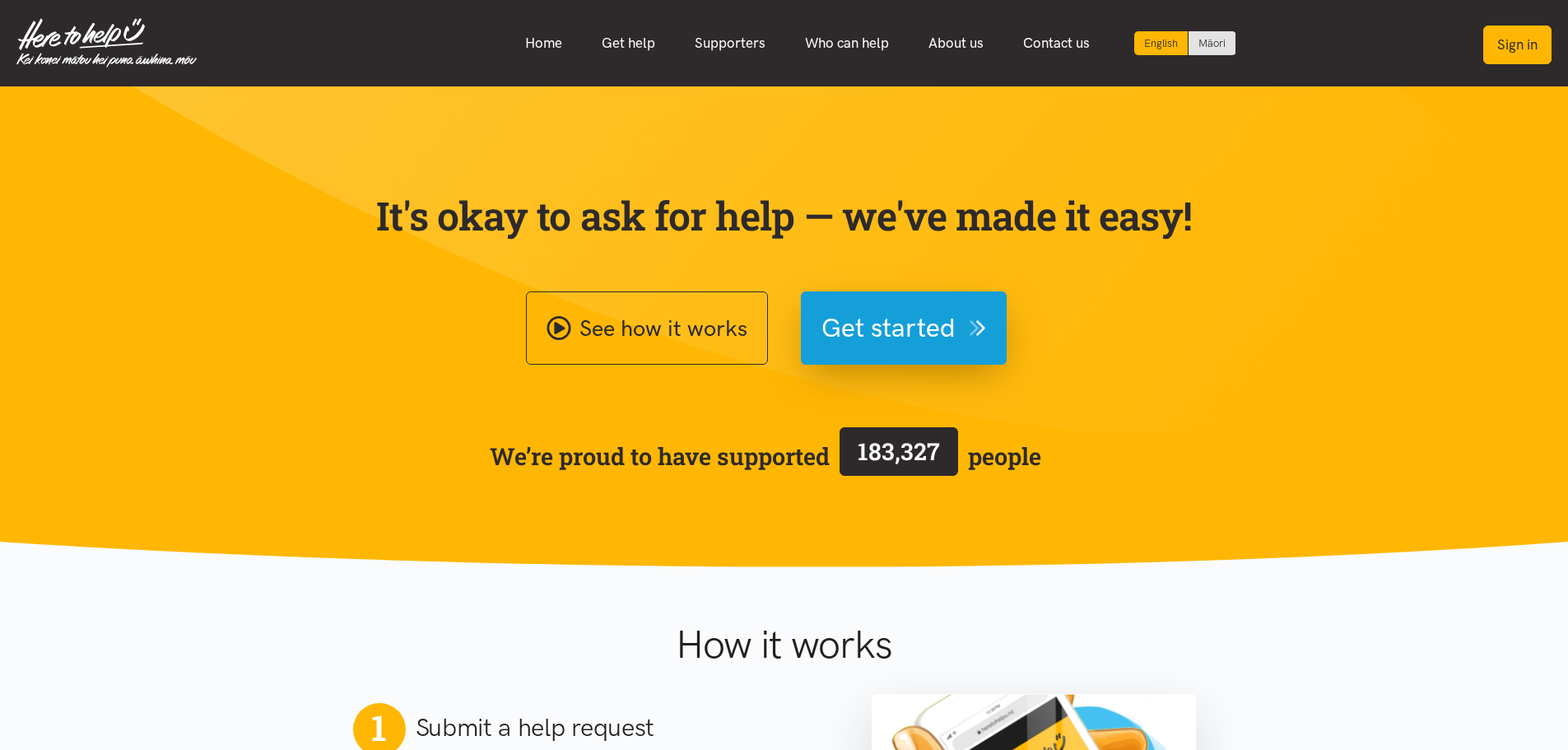
click at [1504, 30] on button "Sign in" at bounding box center [1518, 44] width 69 height 39
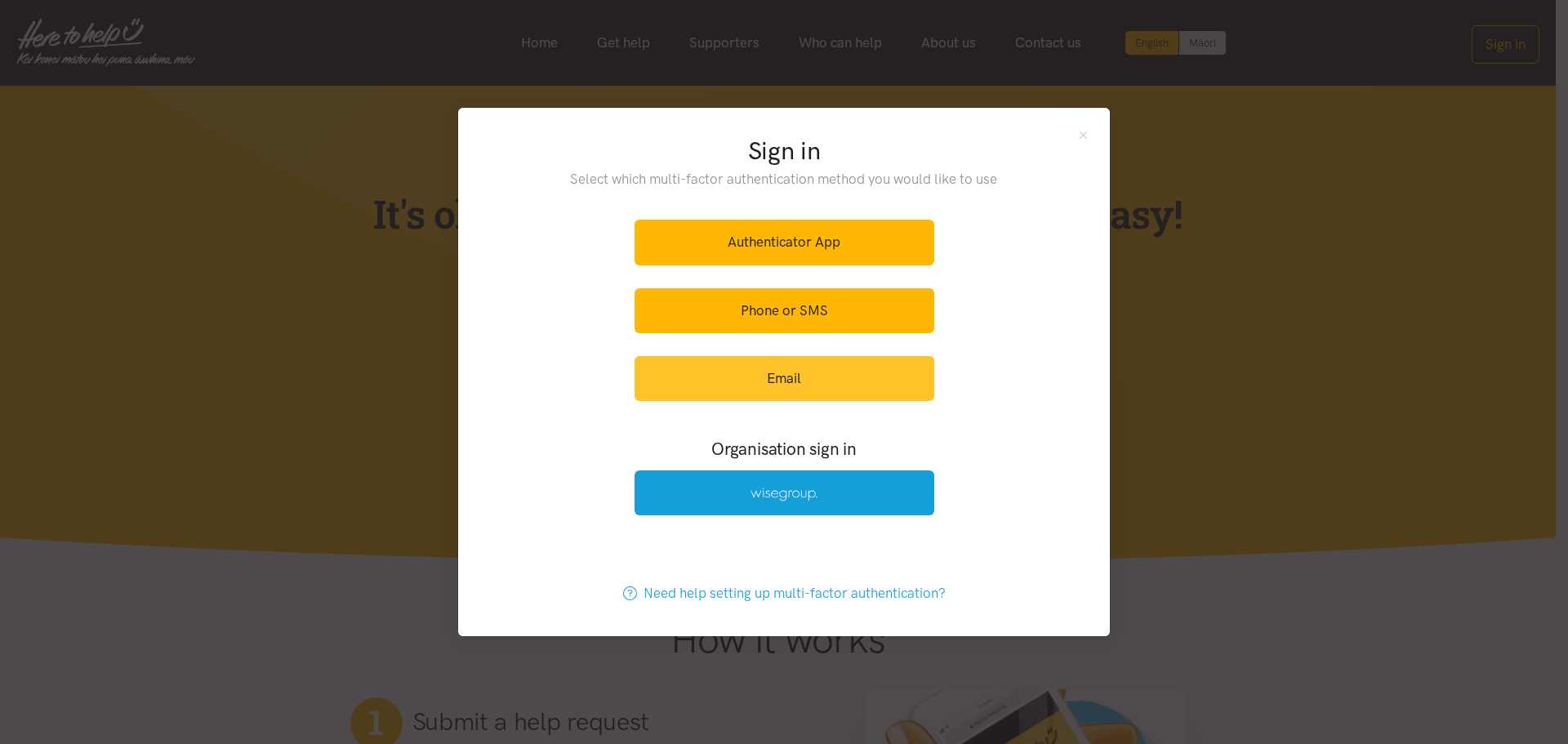
click at [904, 364] on link "Email" at bounding box center [784, 379] width 300 height 45
click at [774, 378] on link "Email" at bounding box center [784, 379] width 300 height 45
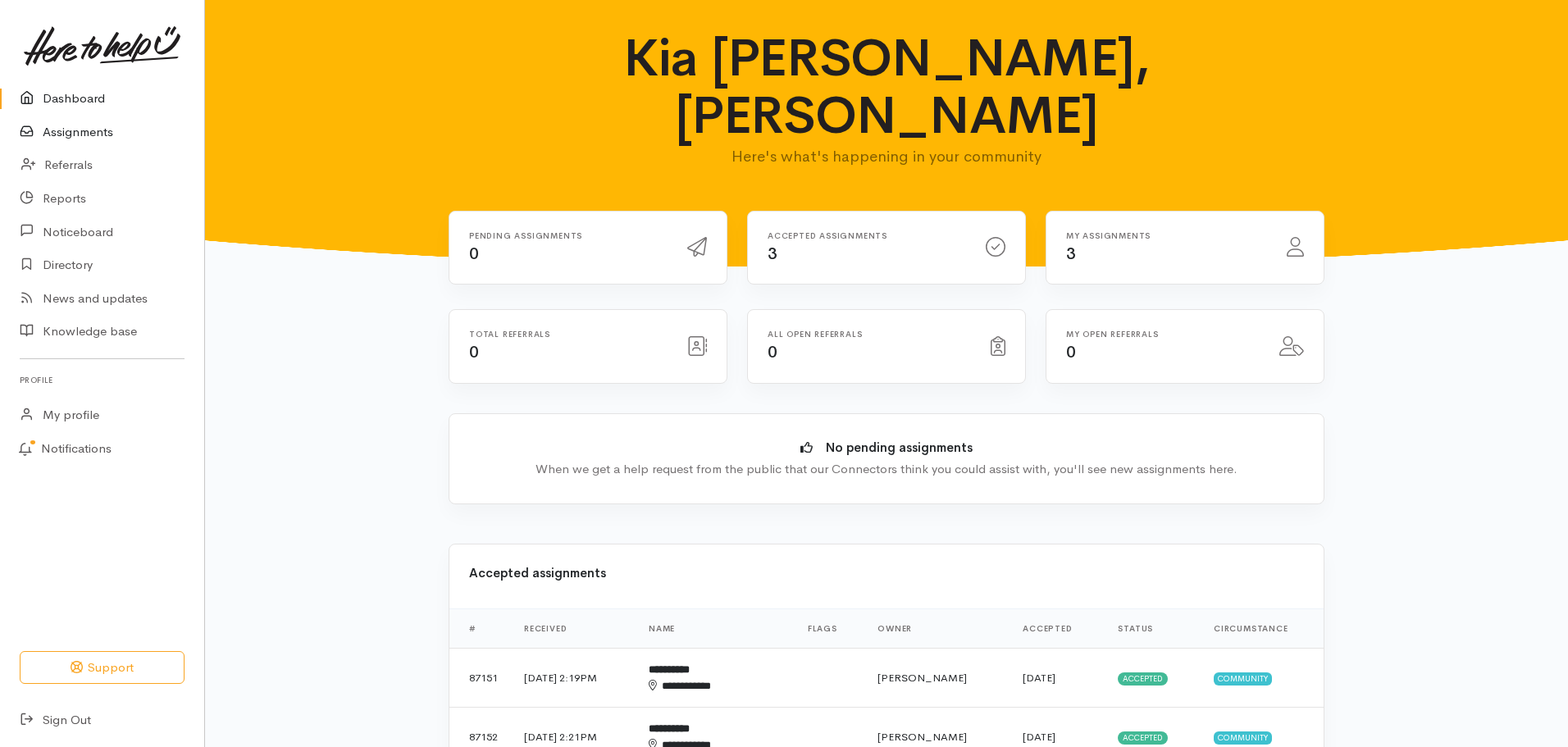
click at [68, 136] on link "Assignments" at bounding box center [102, 133] width 204 height 33
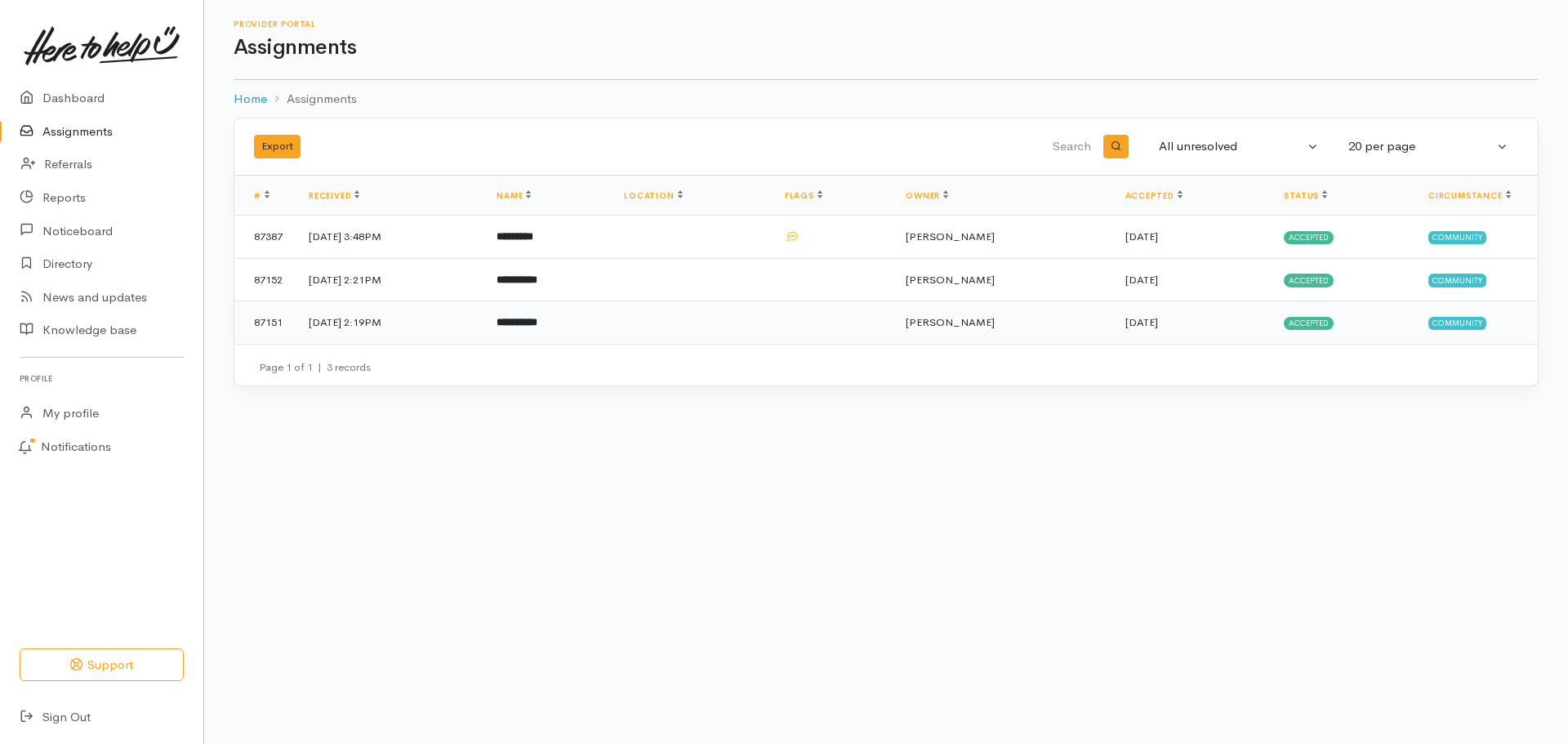
click at [365, 322] on td "[DATE] 2:19PM" at bounding box center [390, 322] width 188 height 42
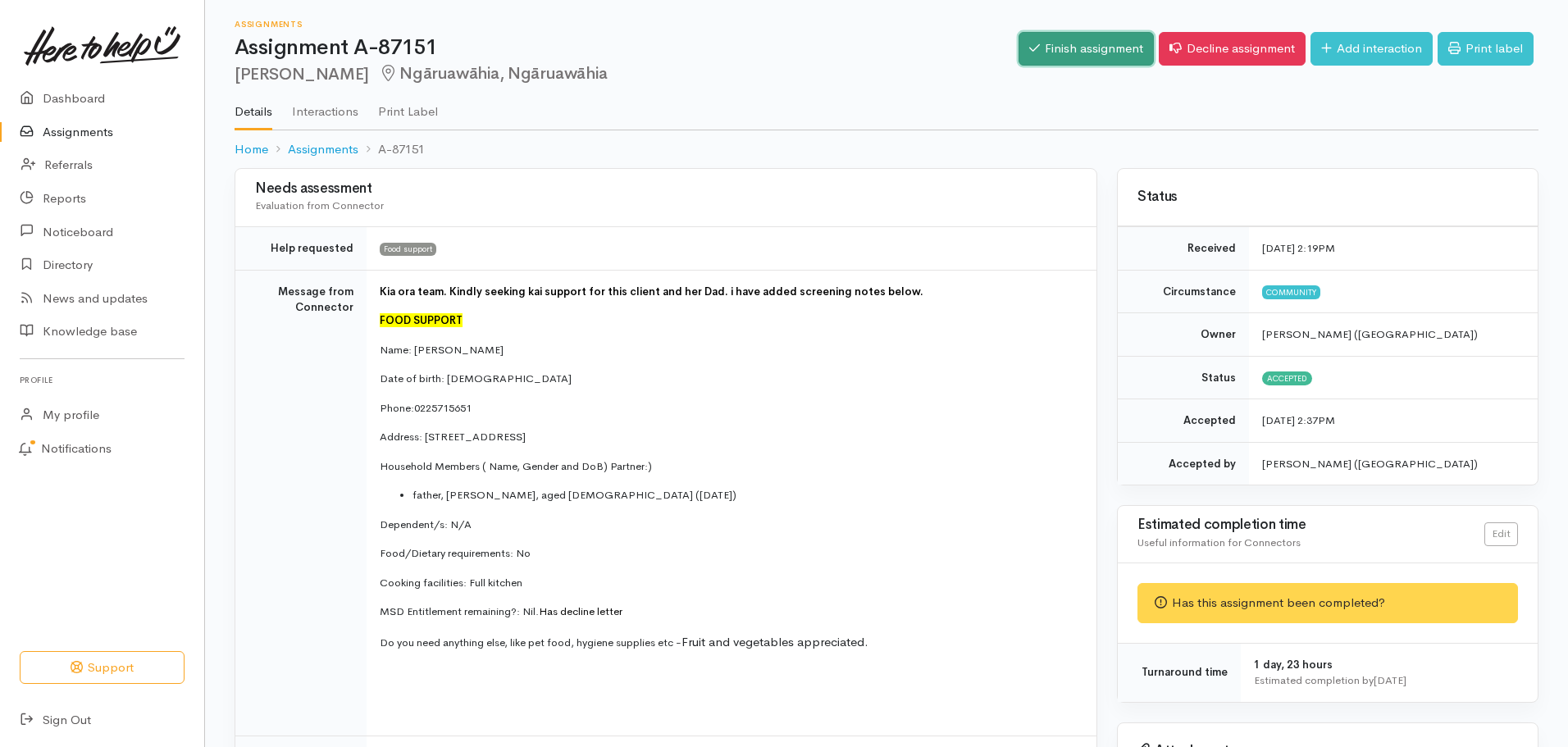
click at [1084, 45] on link "Finish assignment" at bounding box center [1086, 48] width 135 height 33
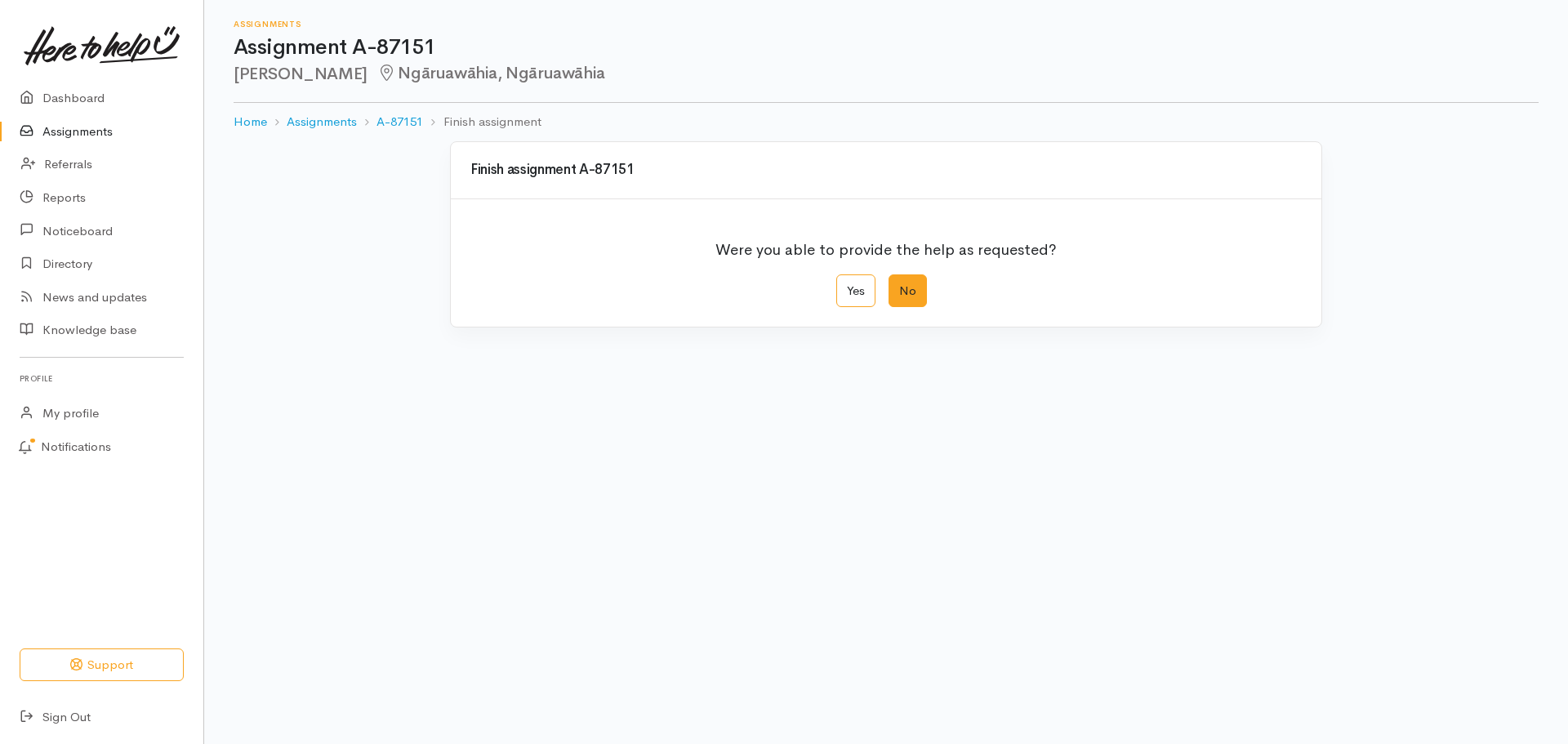
click at [909, 291] on label "No" at bounding box center [908, 291] width 38 height 33
click at [899, 285] on input "No" at bounding box center [894, 279] width 11 height 11
radio input "true"
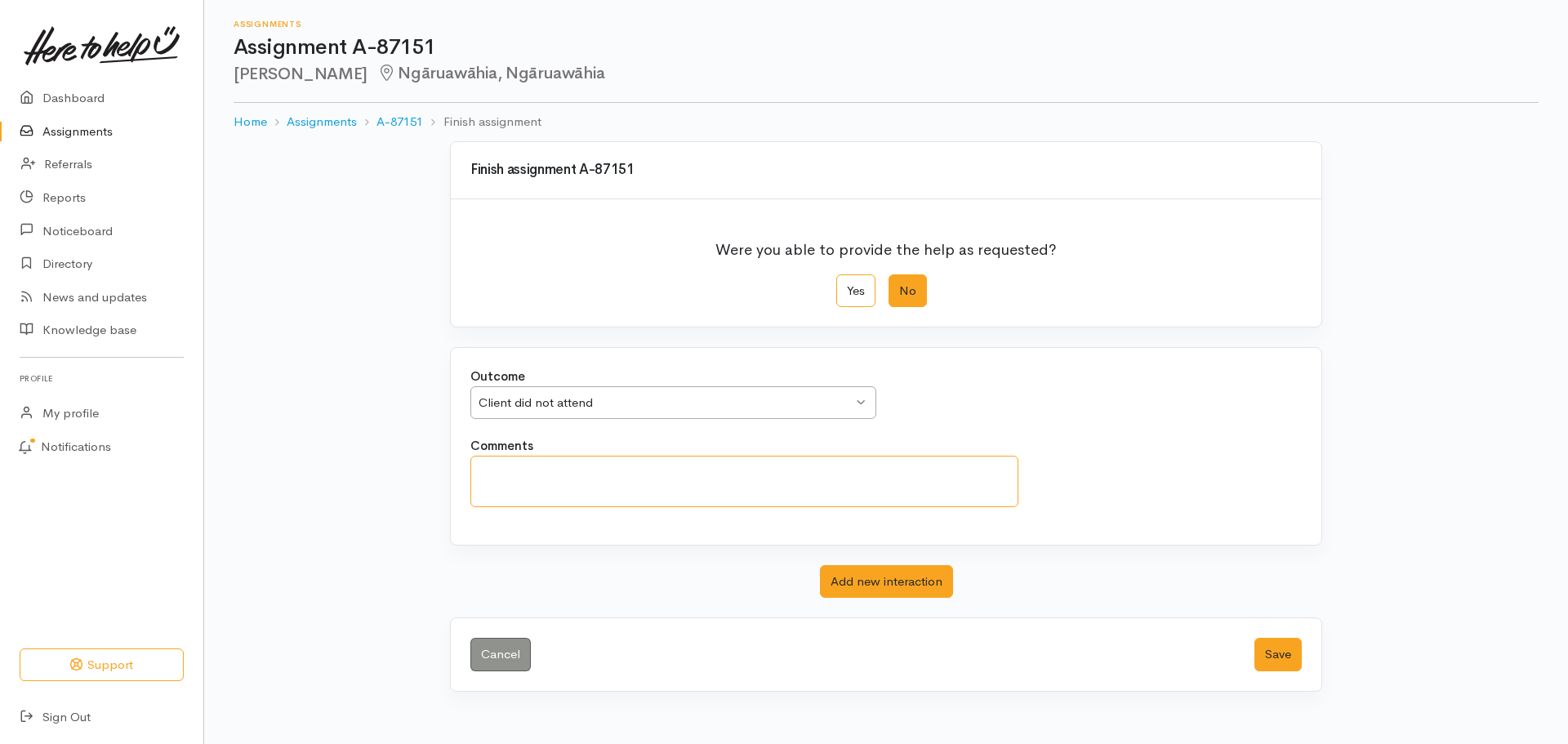
click at [857, 488] on textarea "Comments" at bounding box center [744, 482] width 548 height 51
drag, startPoint x: 970, startPoint y: 480, endPoint x: 476, endPoint y: 484, distance: 494.0
click at [476, 484] on textarea "Client has not engaged. We have not been able to provide for this whanau." at bounding box center [744, 482] width 548 height 51
type textarea "Client has not engaged. We have not been able to provide for this whanau."
click at [1274, 653] on button "Save" at bounding box center [1277, 654] width 47 height 33
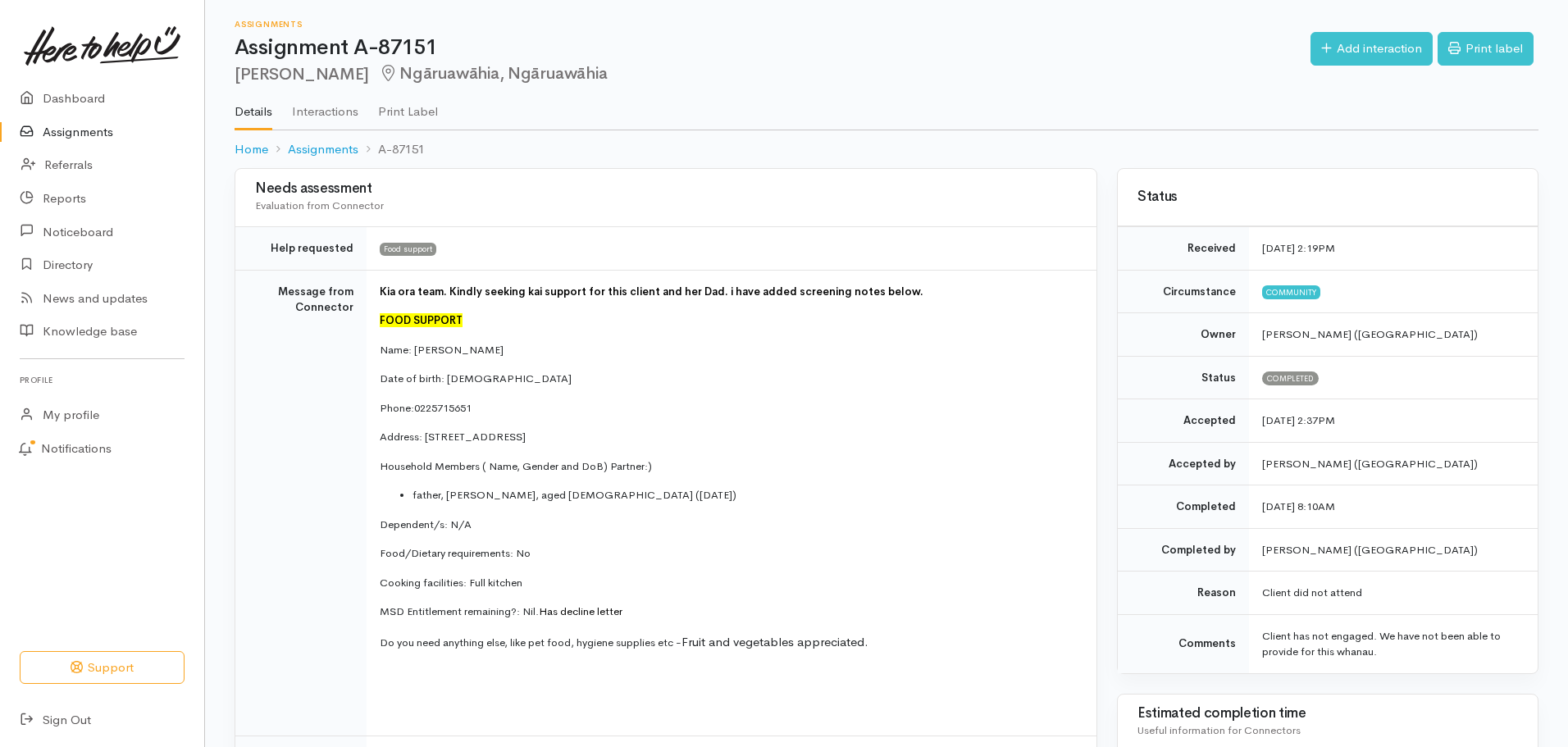
click at [81, 128] on link "Assignments" at bounding box center [102, 133] width 204 height 33
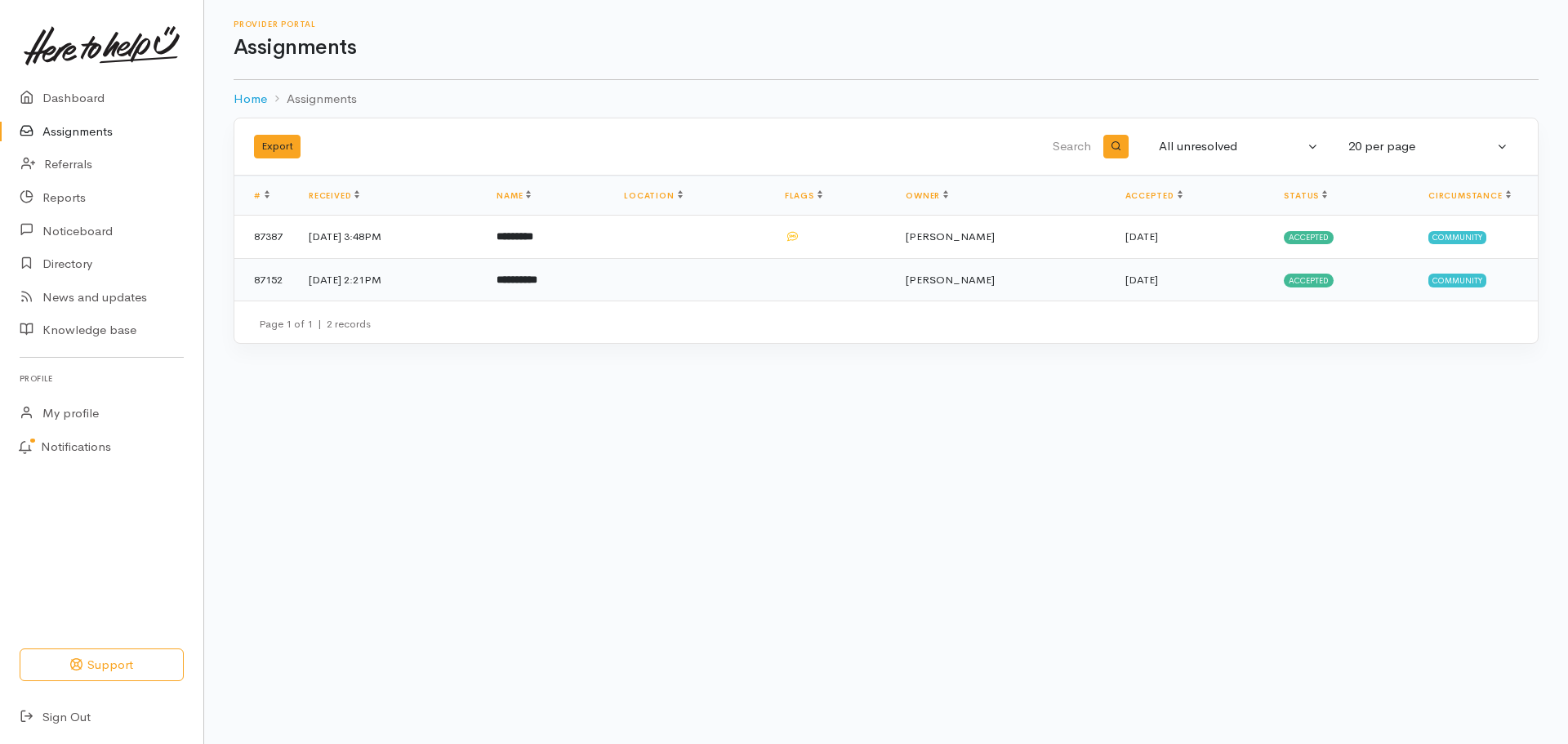
click at [376, 278] on td "31 Jul 2025, 2:21PM" at bounding box center [390, 279] width 188 height 42
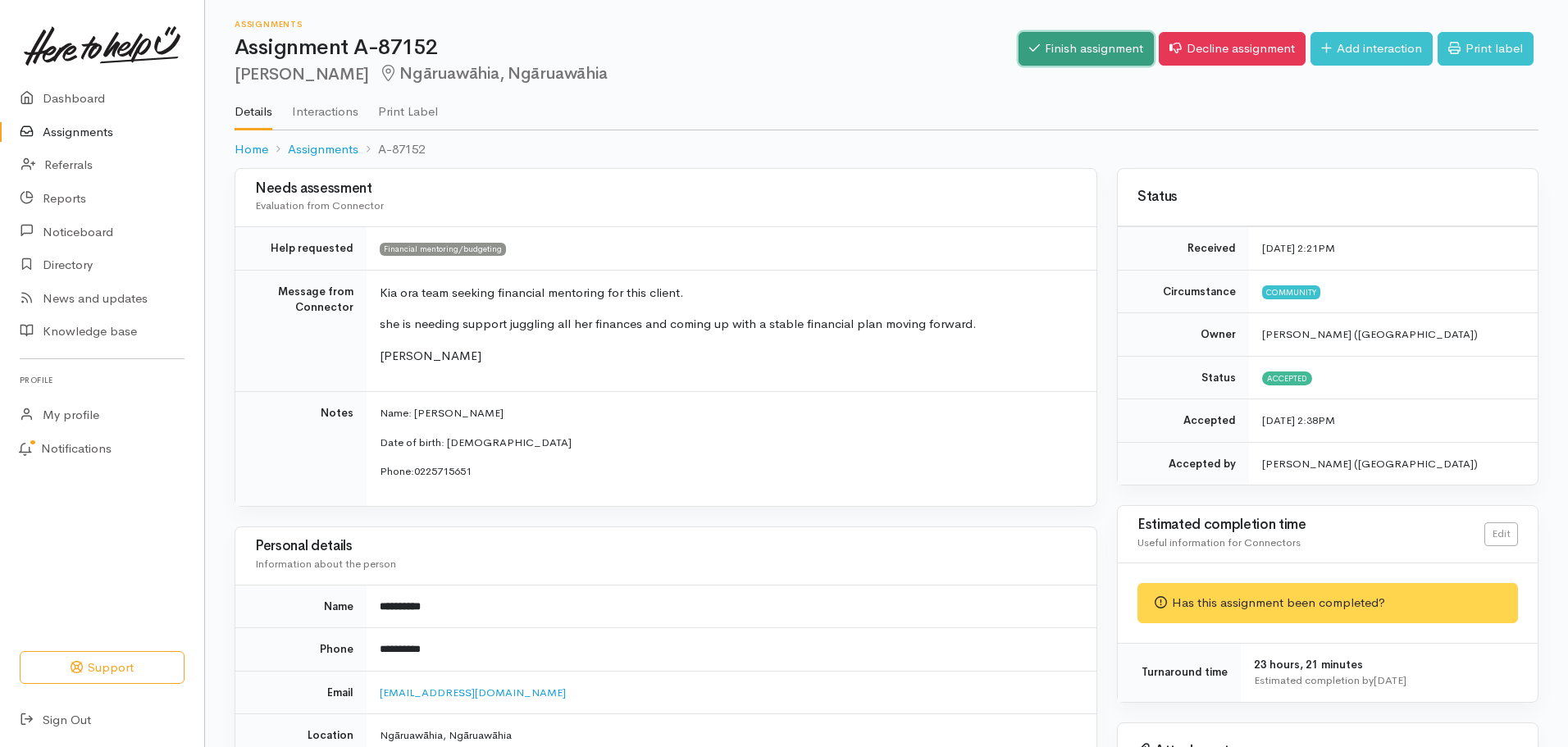
click at [1067, 45] on link "Finish assignment" at bounding box center [1086, 48] width 135 height 33
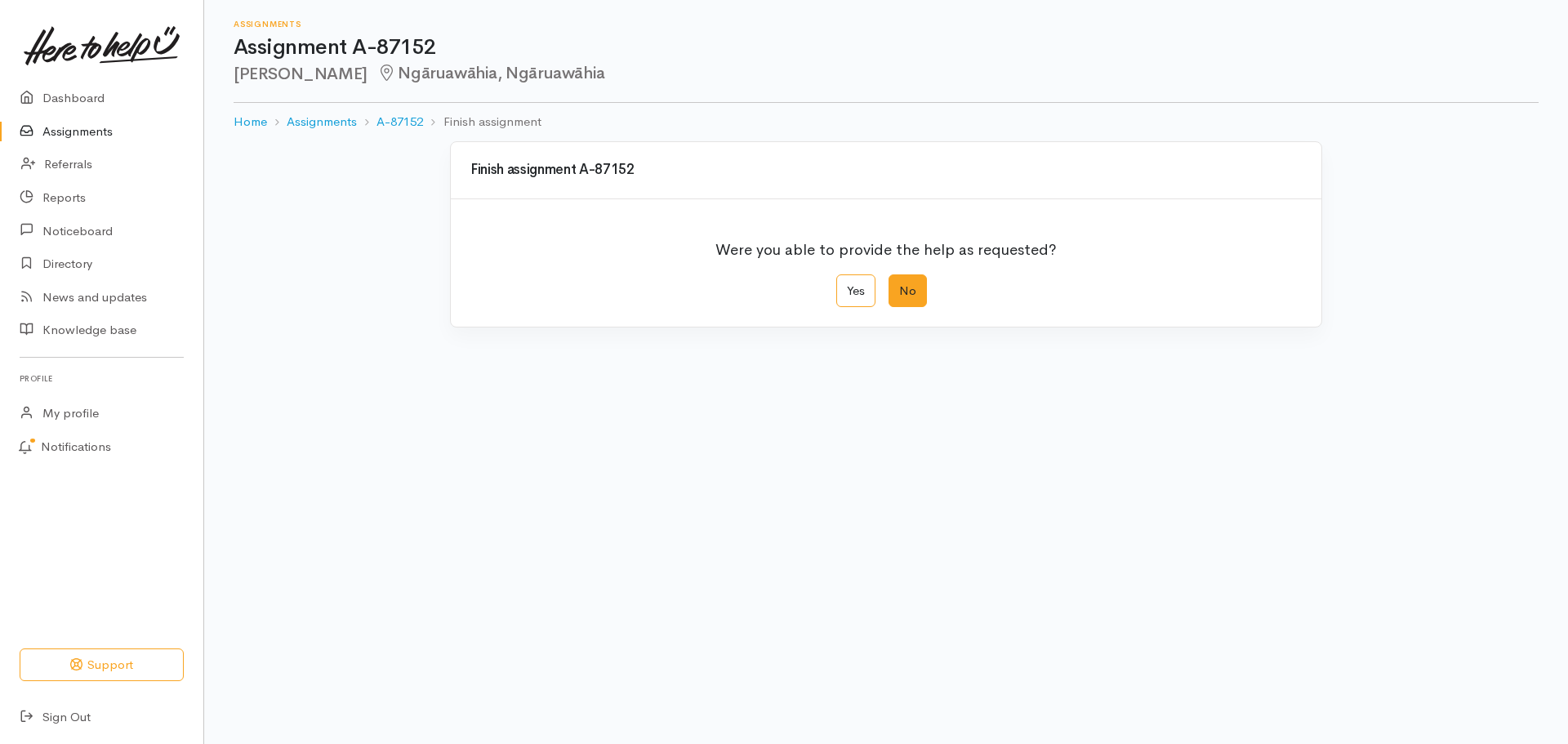
click at [900, 286] on label "No" at bounding box center [908, 291] width 38 height 33
click at [899, 285] on input "No" at bounding box center [894, 279] width 11 height 11
radio input "true"
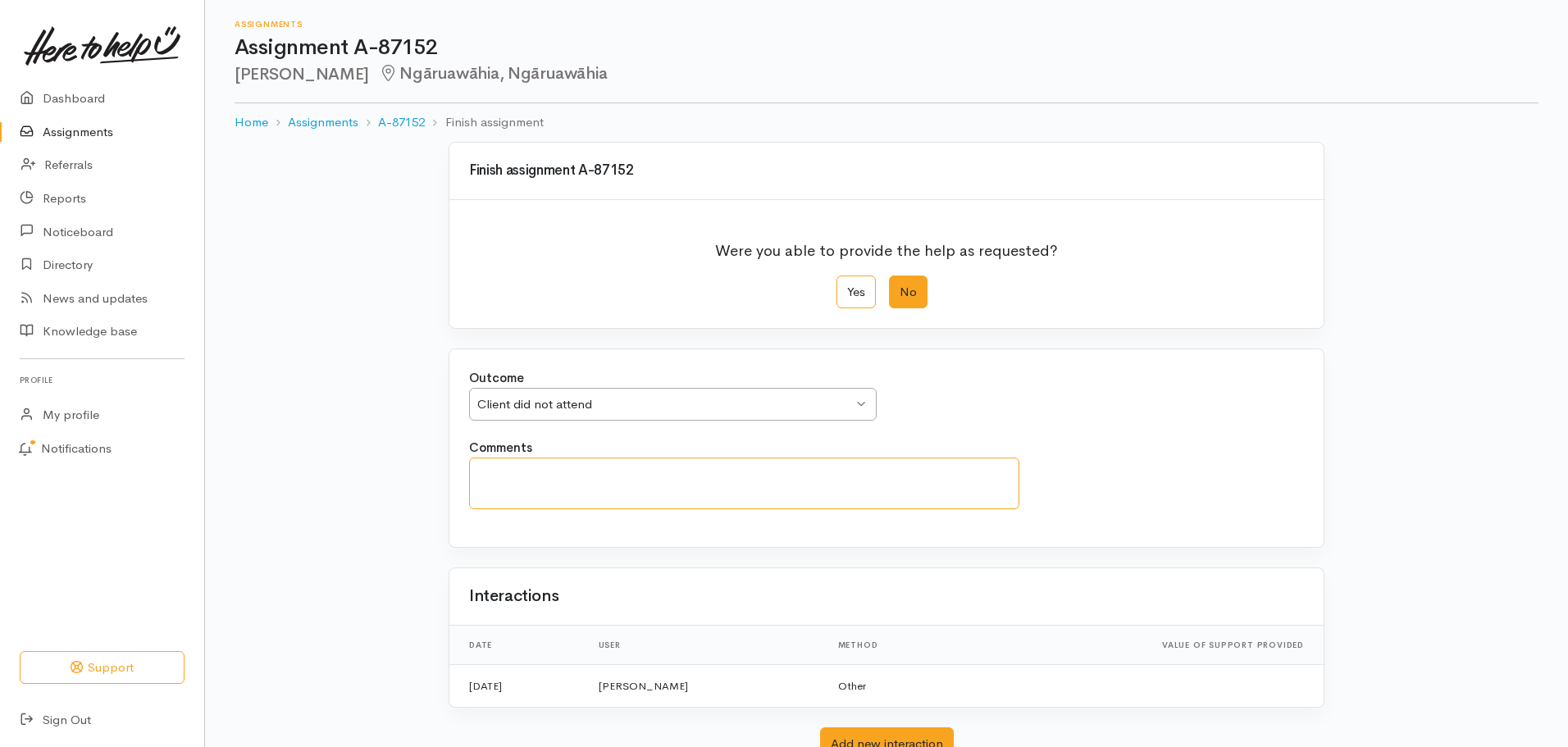
click at [776, 489] on textarea "Comments" at bounding box center [744, 484] width 550 height 52
paste textarea "Client has not engaged. We have not been able to provide for this whanau."
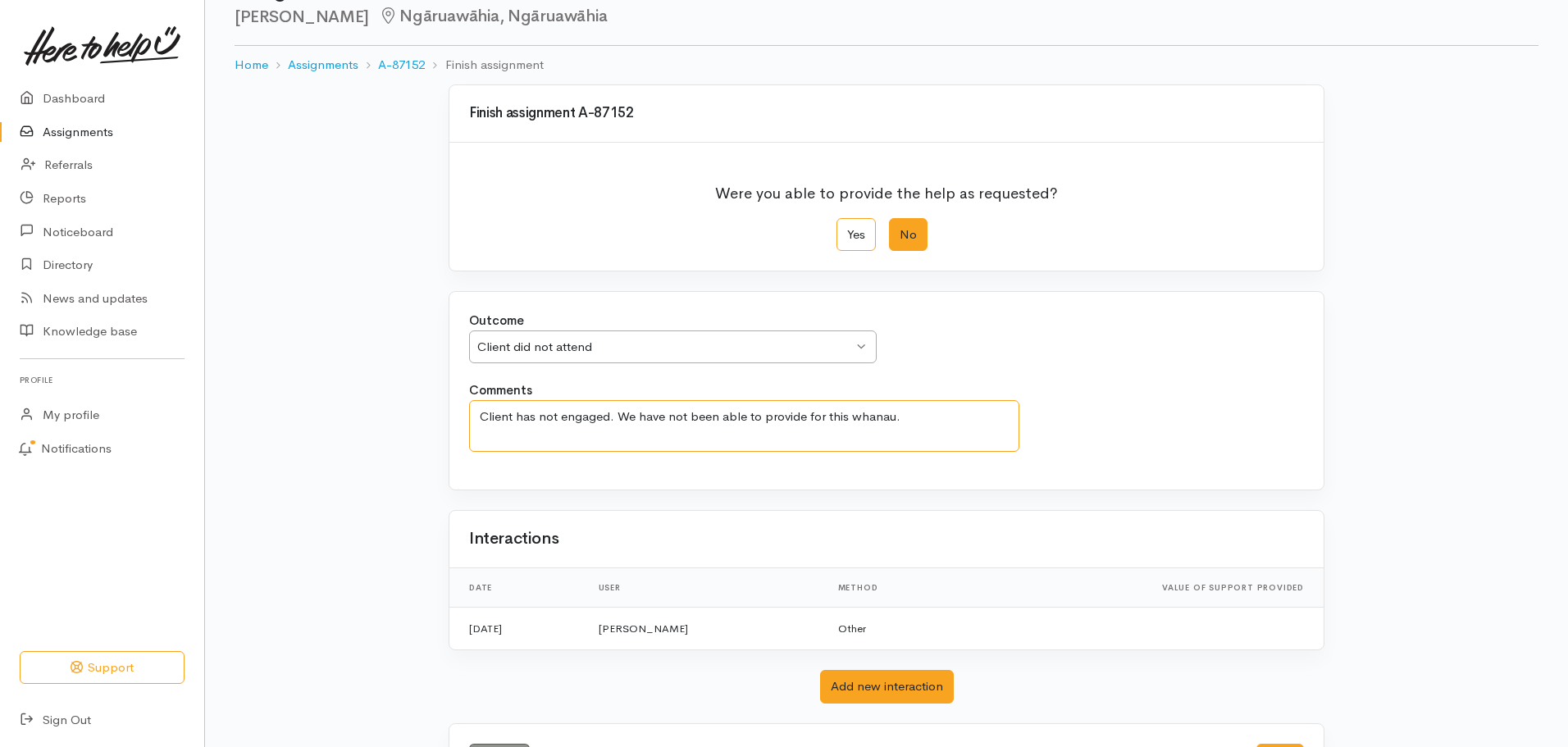
scroll to position [127, 0]
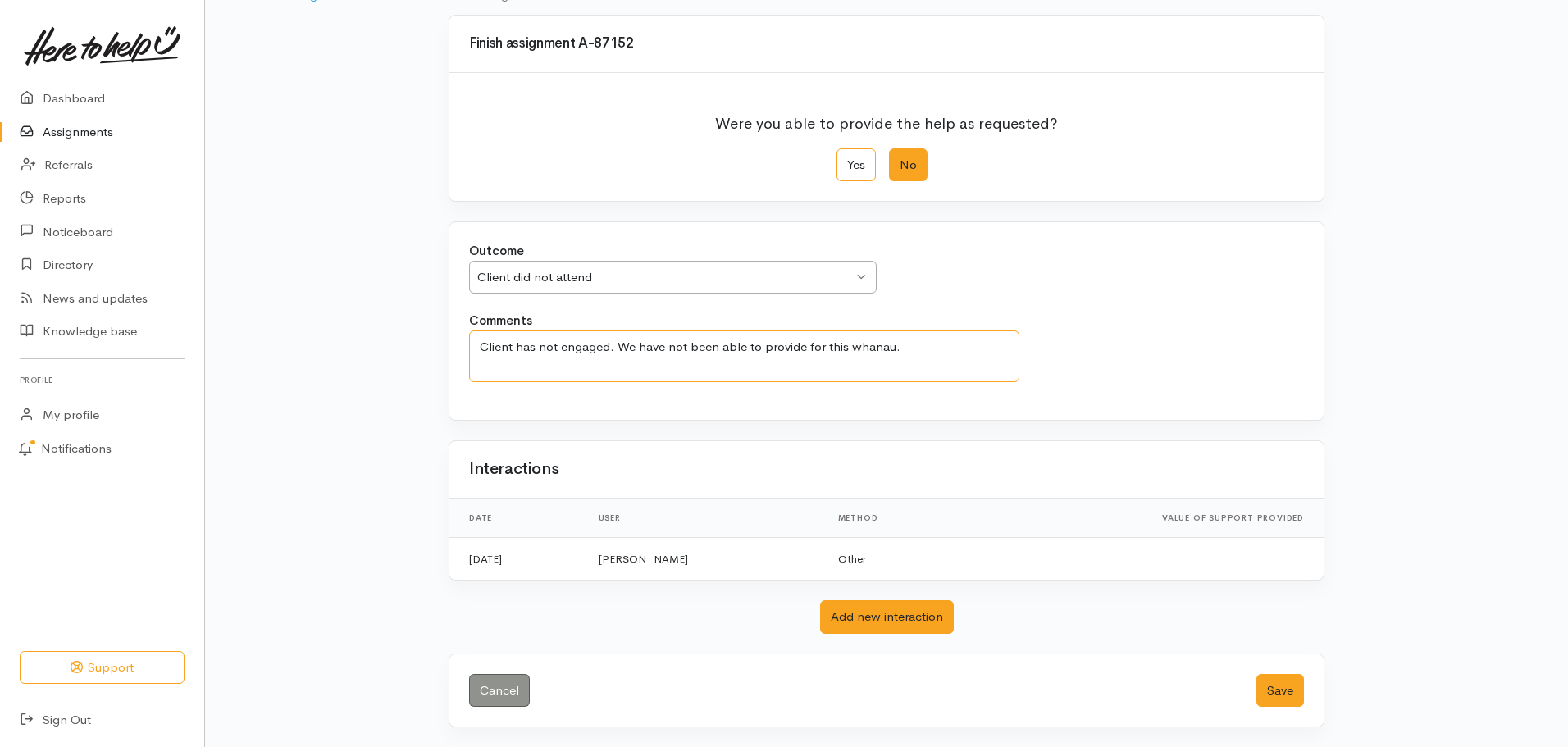
type textarea "Client has not engaged. We have not been able to provide for this whanau."
click at [1268, 685] on button "Save" at bounding box center [1279, 690] width 48 height 33
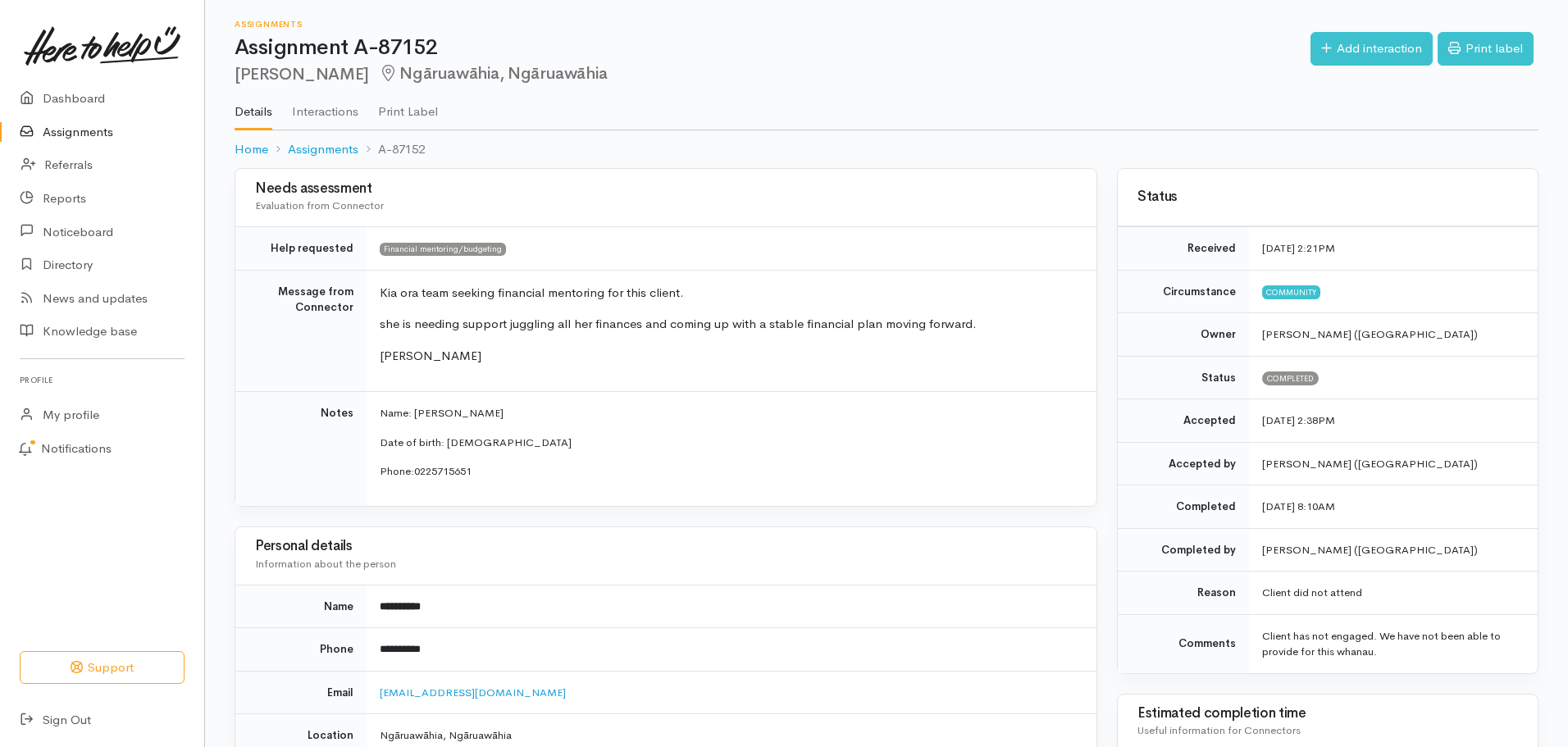
click at [88, 117] on link "Assignments" at bounding box center [102, 133] width 204 height 33
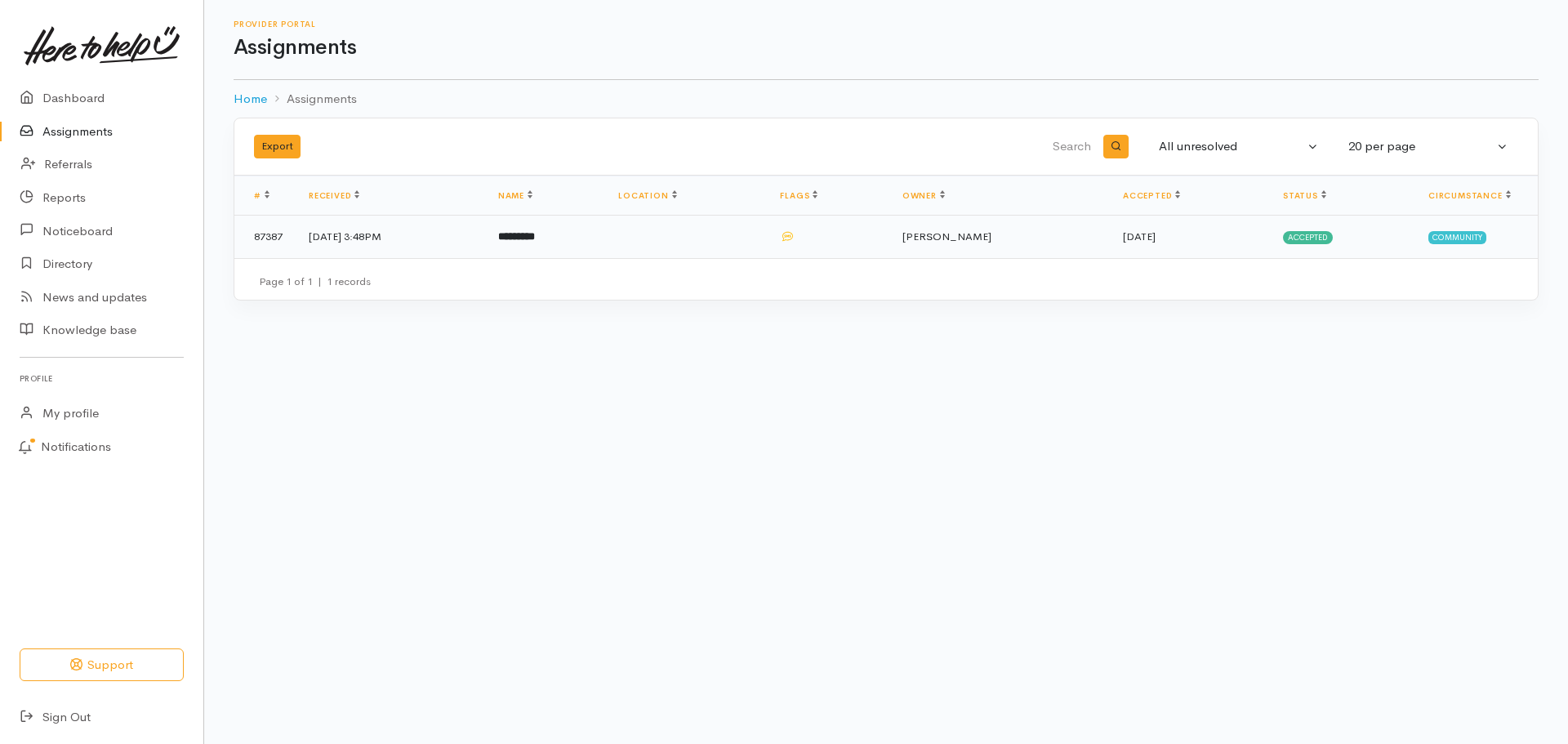
click at [541, 244] on td "*********" at bounding box center [546, 237] width 121 height 42
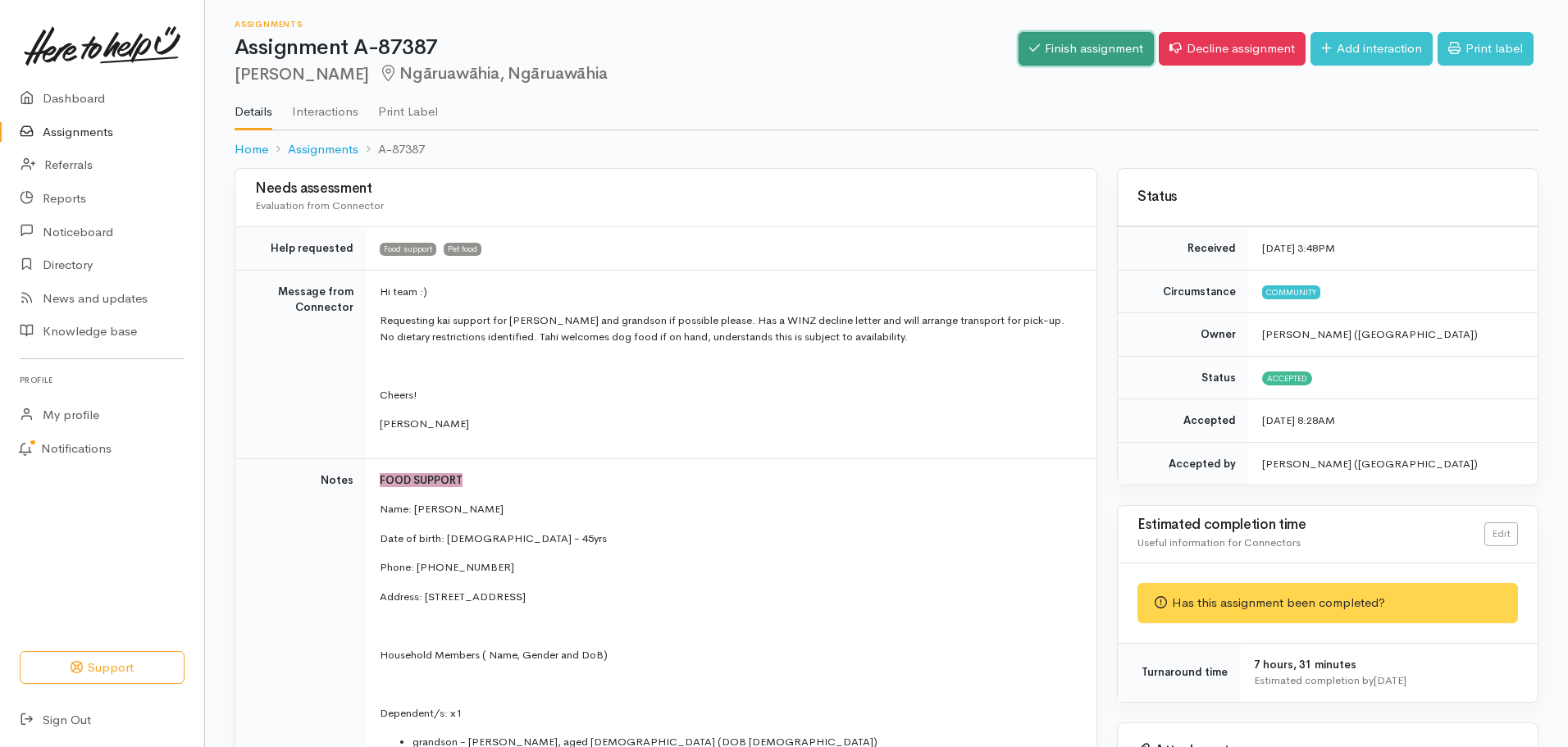
click at [1065, 46] on link "Finish assignment" at bounding box center [1086, 48] width 135 height 33
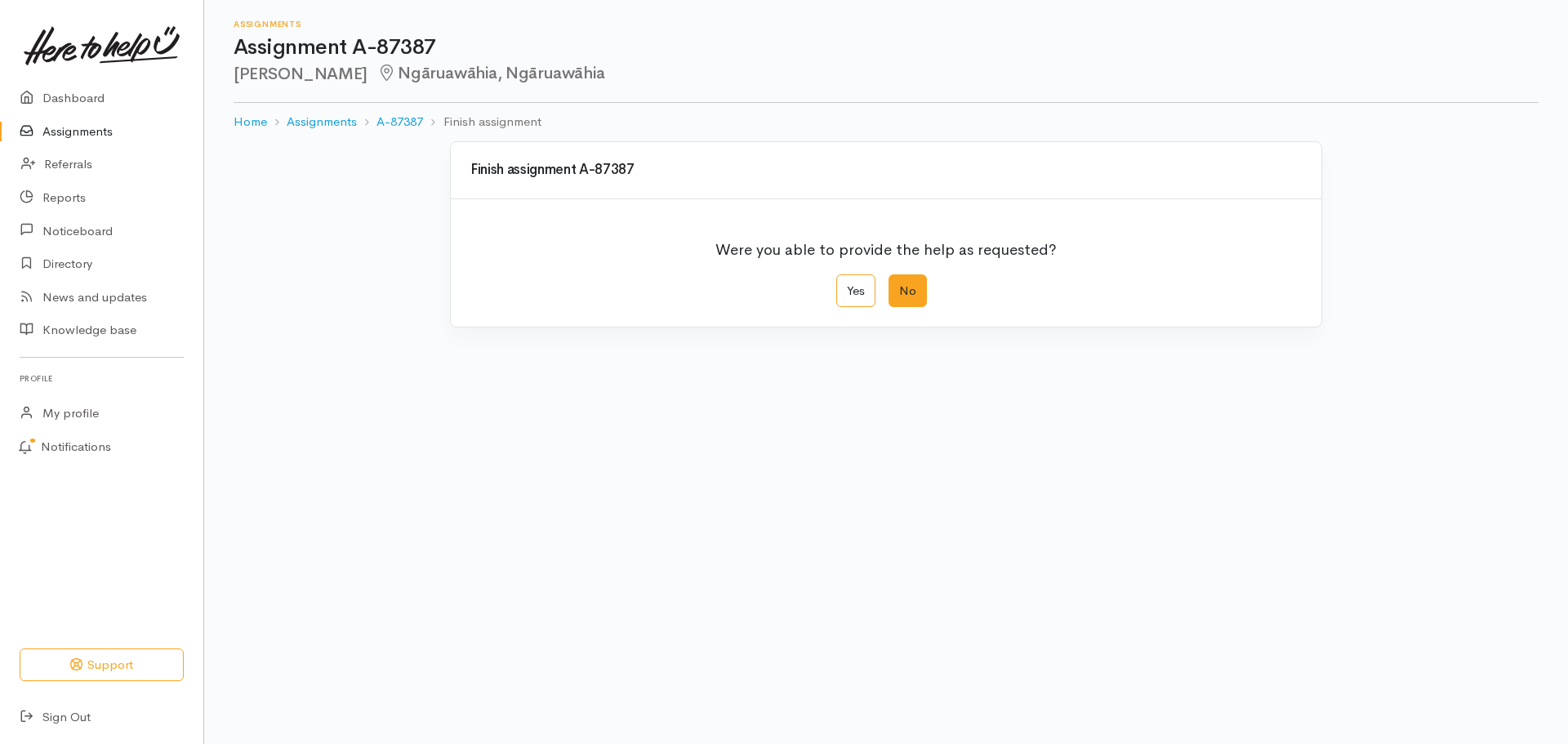
click at [903, 289] on label "No" at bounding box center [908, 291] width 38 height 33
click at [899, 285] on input "No" at bounding box center [894, 279] width 11 height 11
radio input "true"
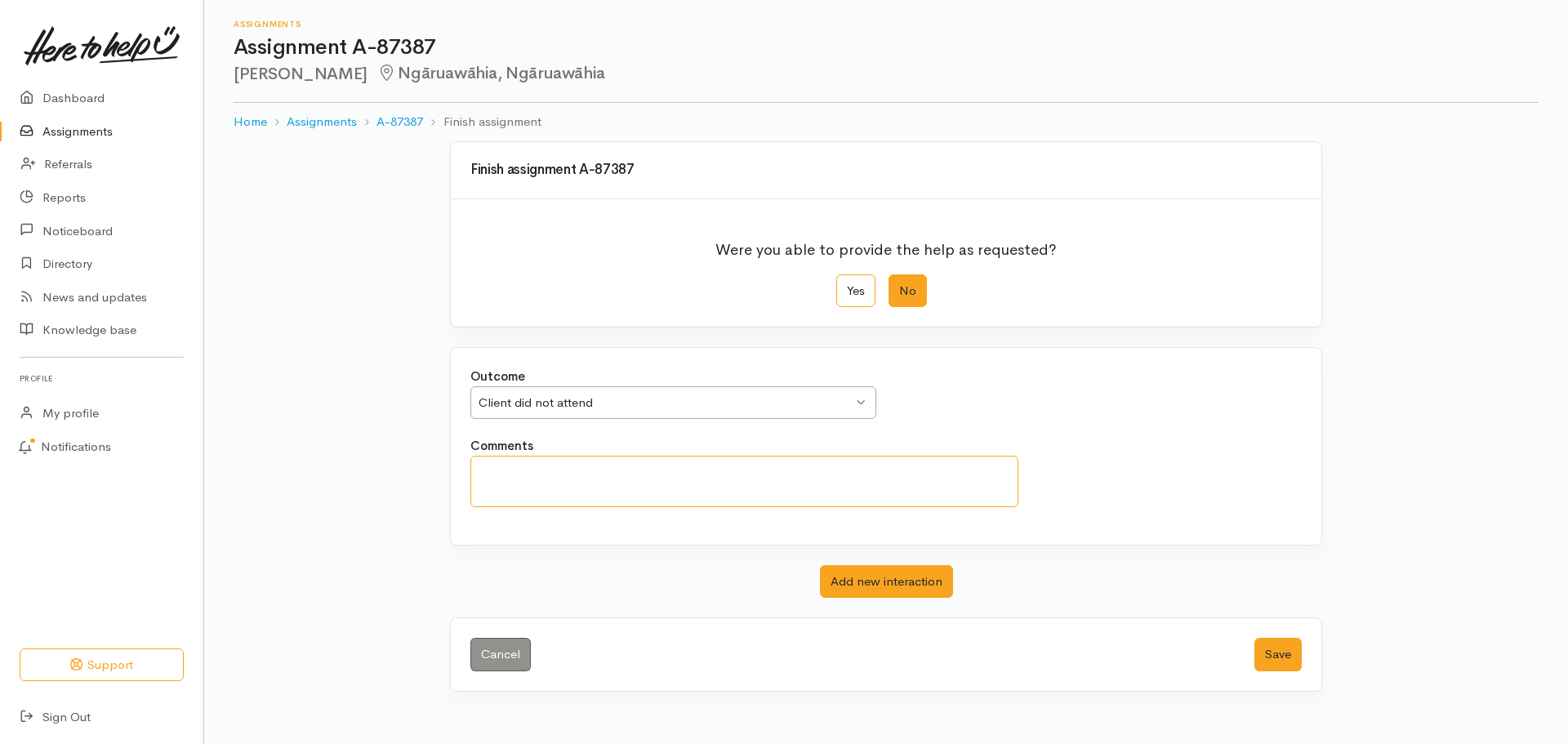
click at [776, 477] on textarea "Comments" at bounding box center [744, 482] width 548 height 51
paste textarea "Client has not engaged. We have not been able to provide for this whanau."
type textarea "Client has not engaged. We have not been able to provide for this whanau."
click at [1288, 652] on button "Save" at bounding box center [1277, 654] width 47 height 33
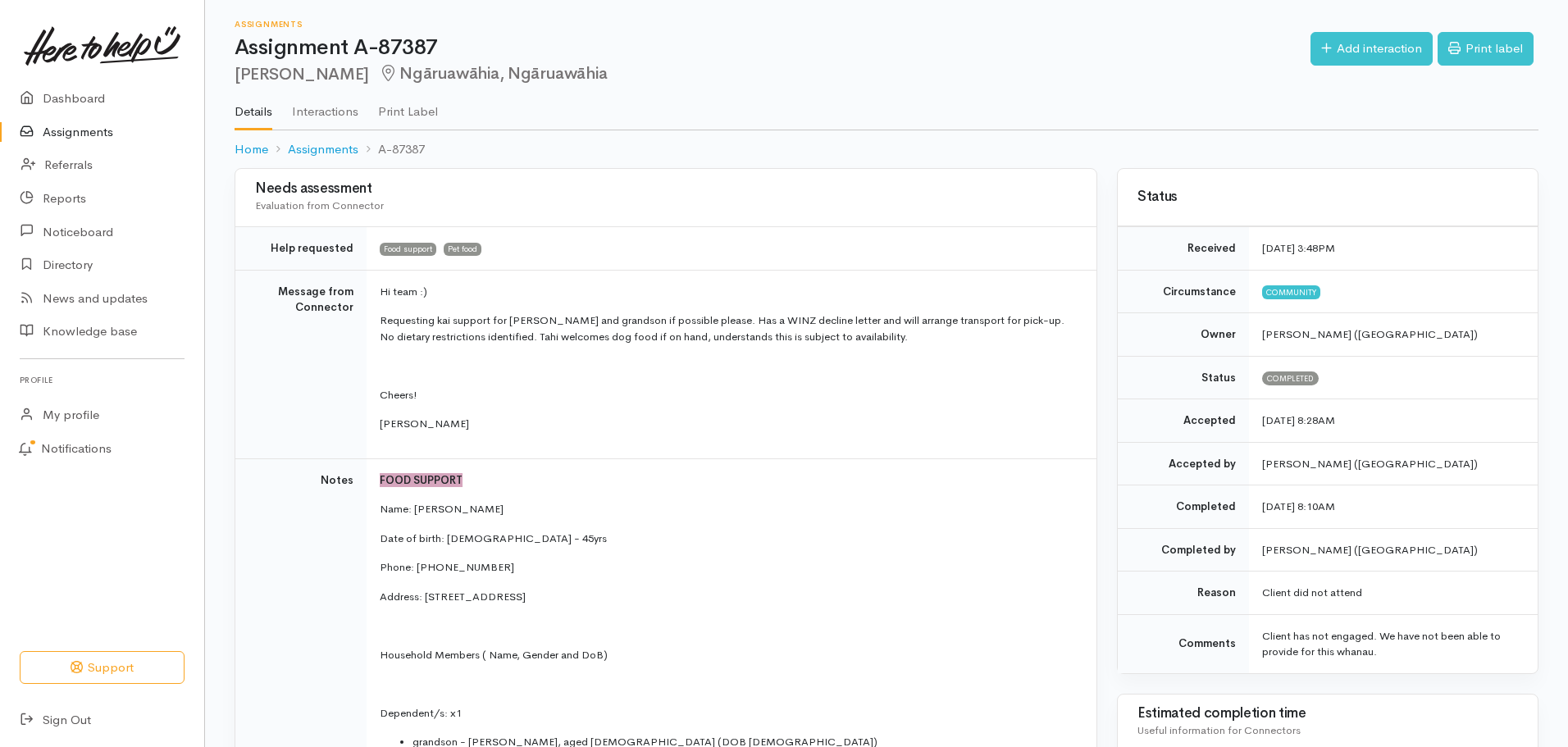
click at [74, 131] on link "Assignments" at bounding box center [102, 133] width 204 height 33
